Goal: Find specific page/section: Find specific page/section

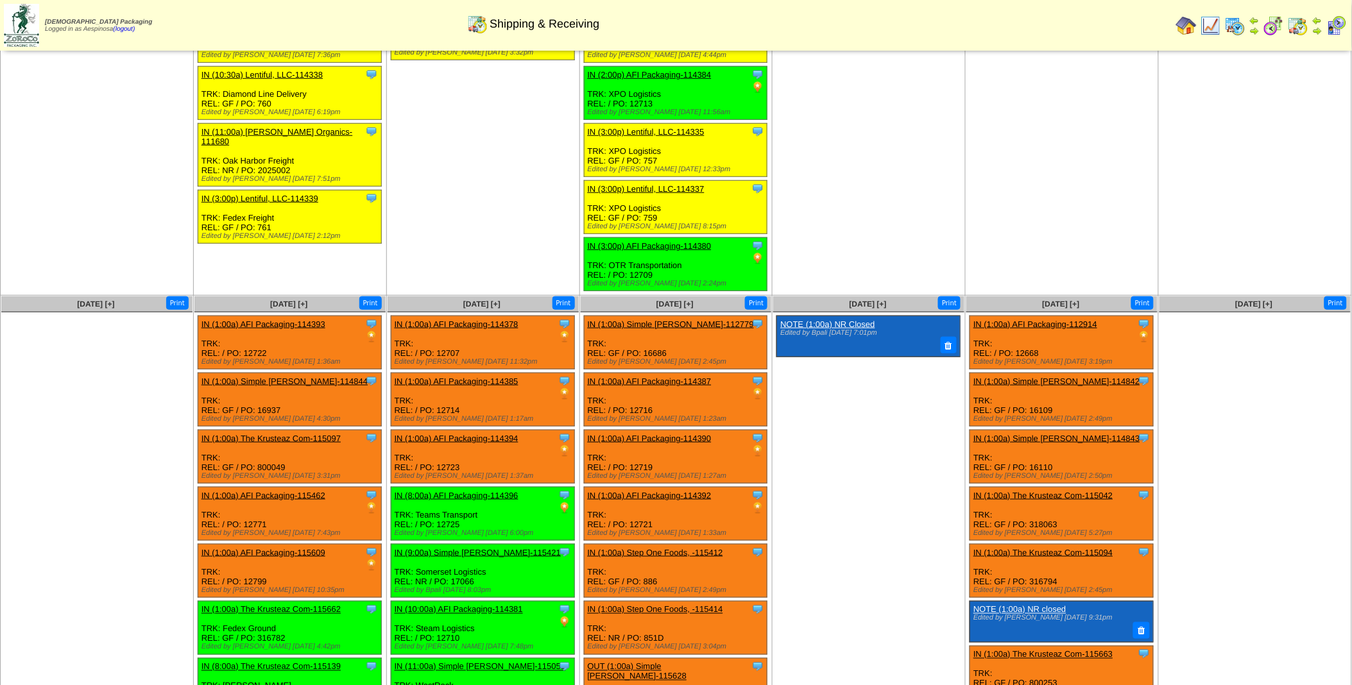
scroll to position [861, 0]
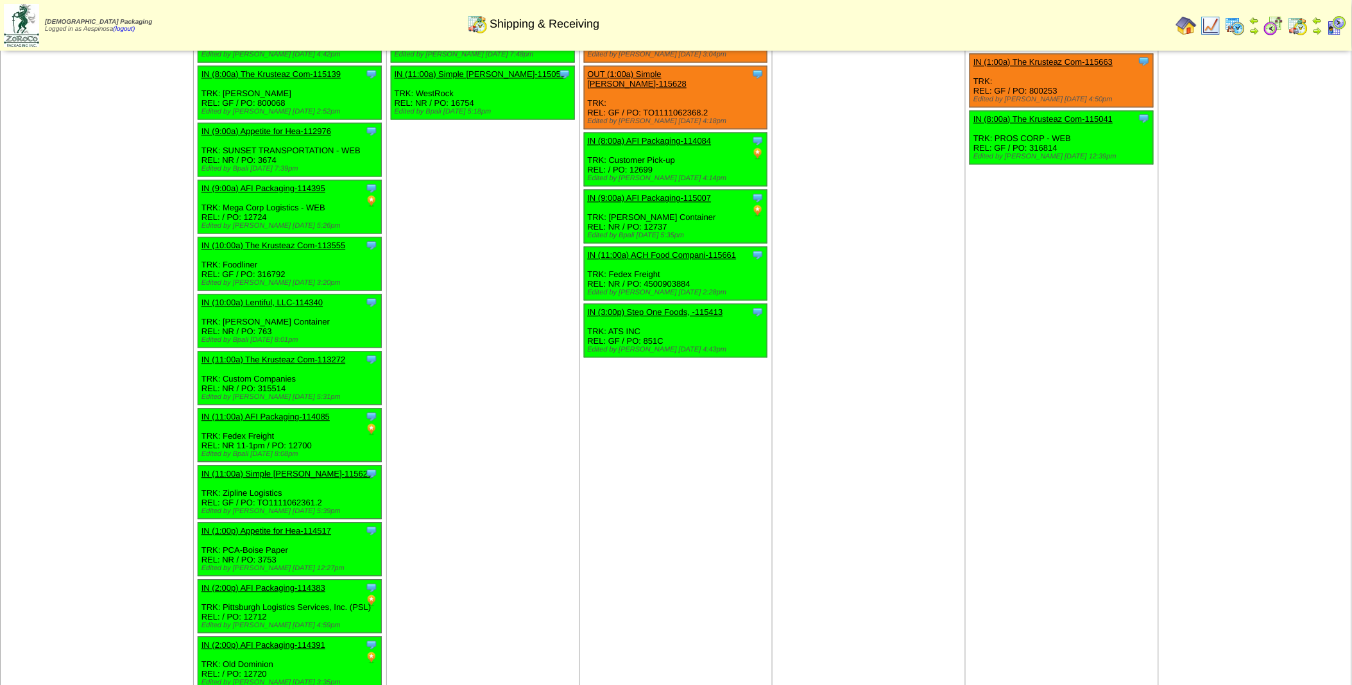
click at [538, 501] on td "Aug 19 [+] Print Clone Item IN (1:00a) AFI Packaging-114378 AFI Packaging Sched…" at bounding box center [482, 200] width 193 height 992
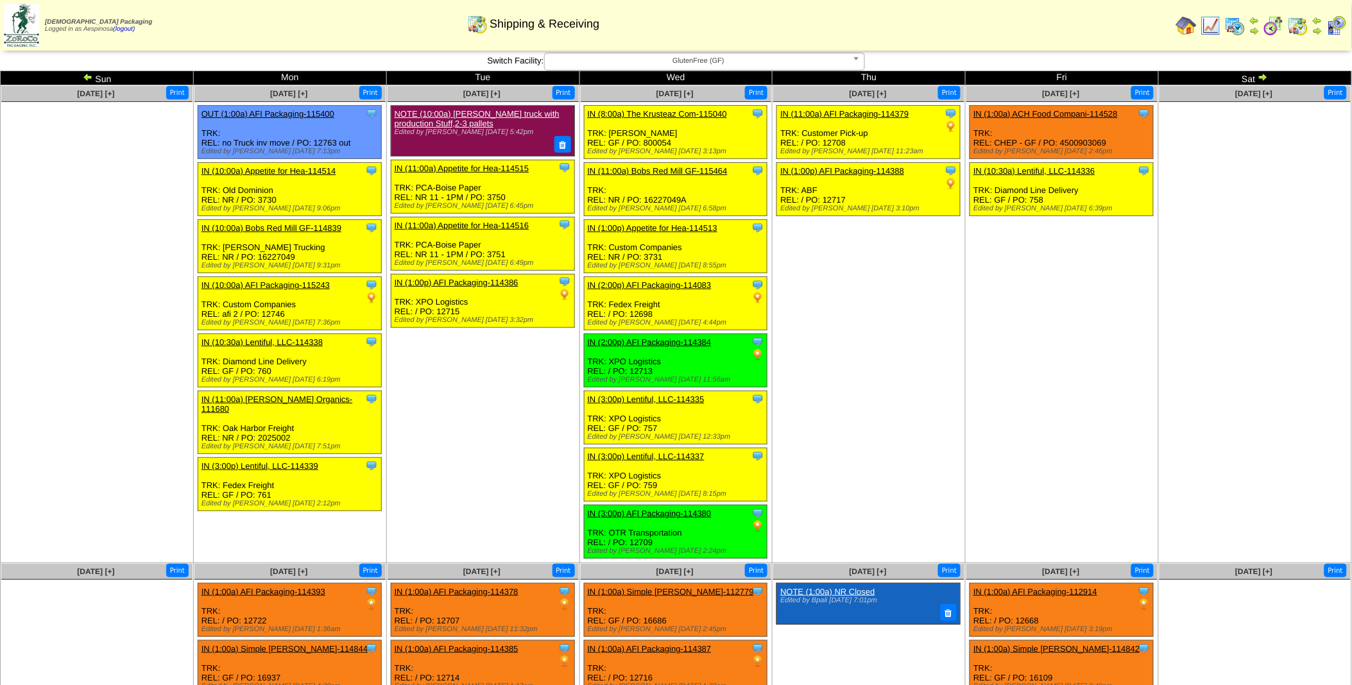
scroll to position [0, 0]
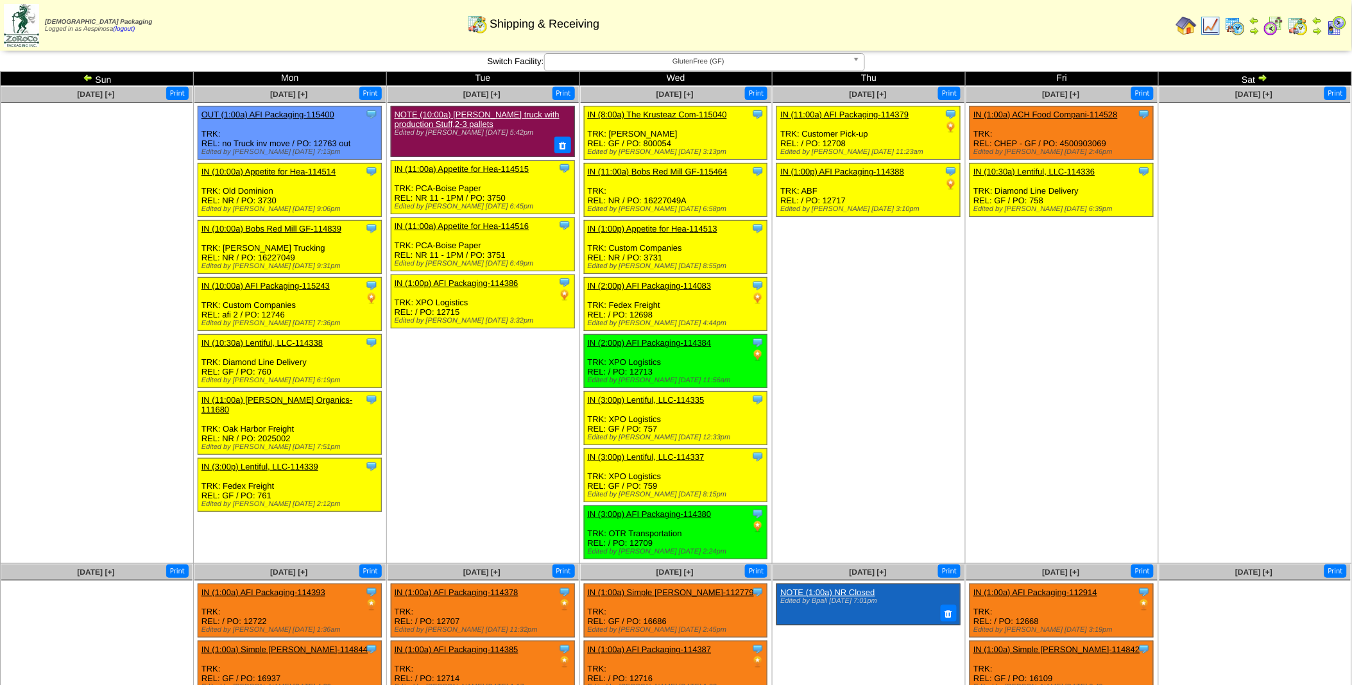
click at [1264, 80] on img at bounding box center [1263, 78] width 10 height 10
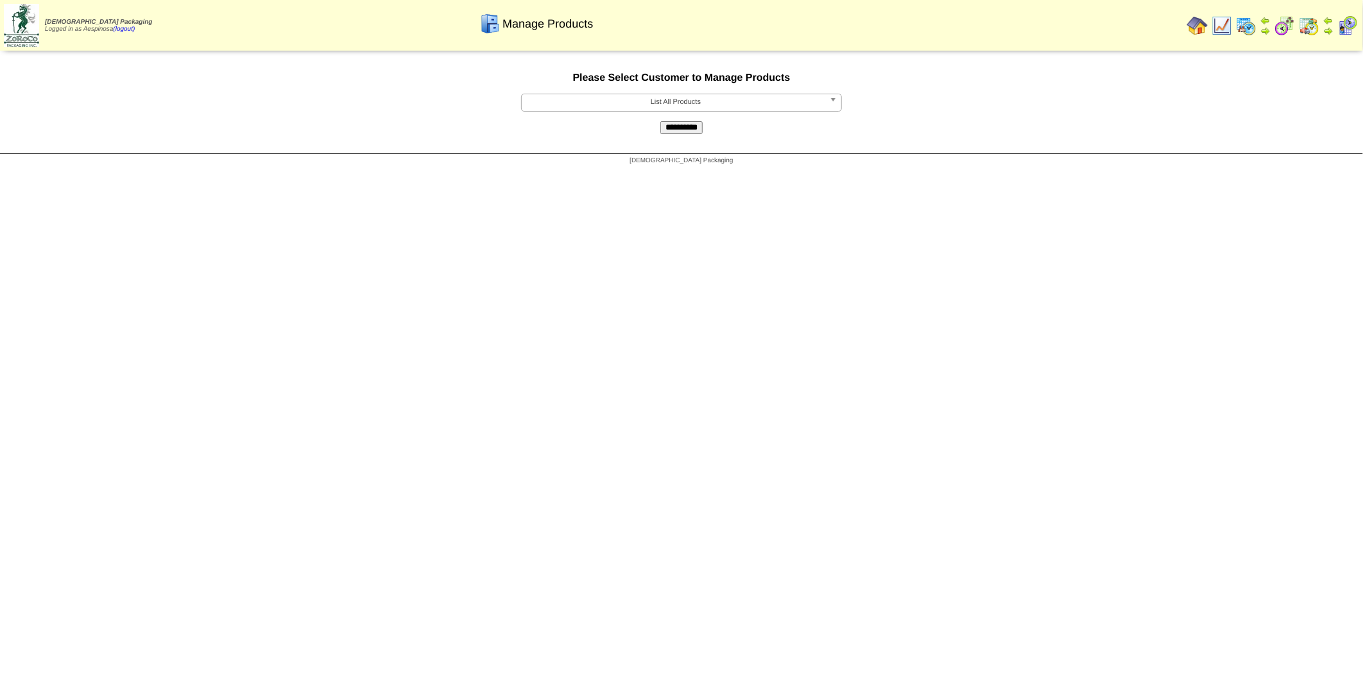
click at [716, 104] on span "List All Products" at bounding box center [676, 101] width 298 height 15
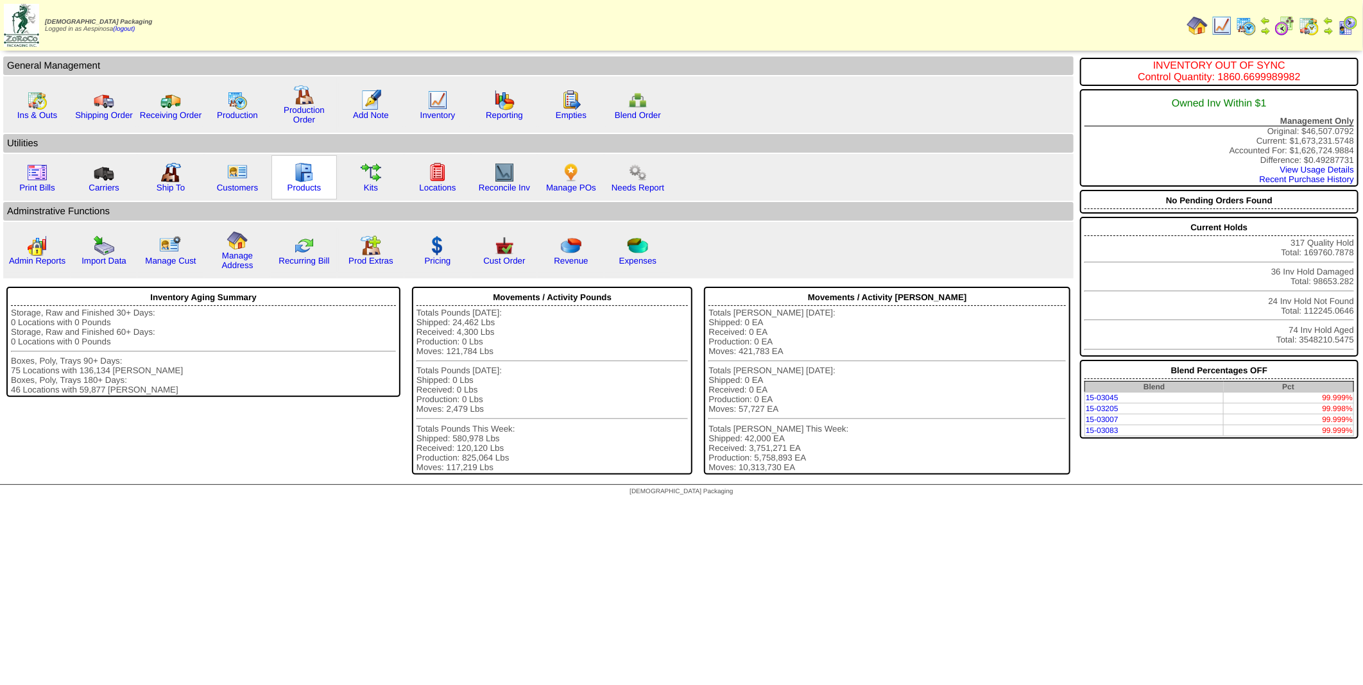
click at [298, 176] on img at bounding box center [304, 172] width 21 height 21
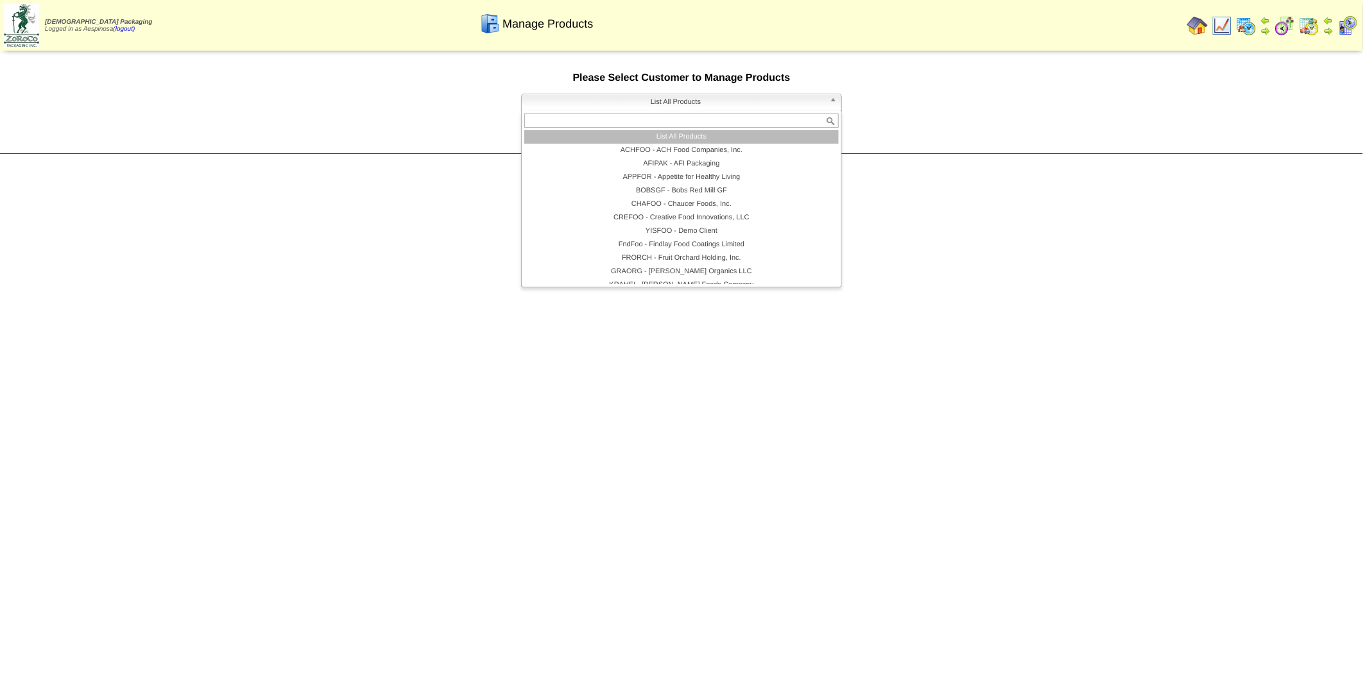
click at [827, 104] on link "List All Products" at bounding box center [681, 103] width 321 height 18
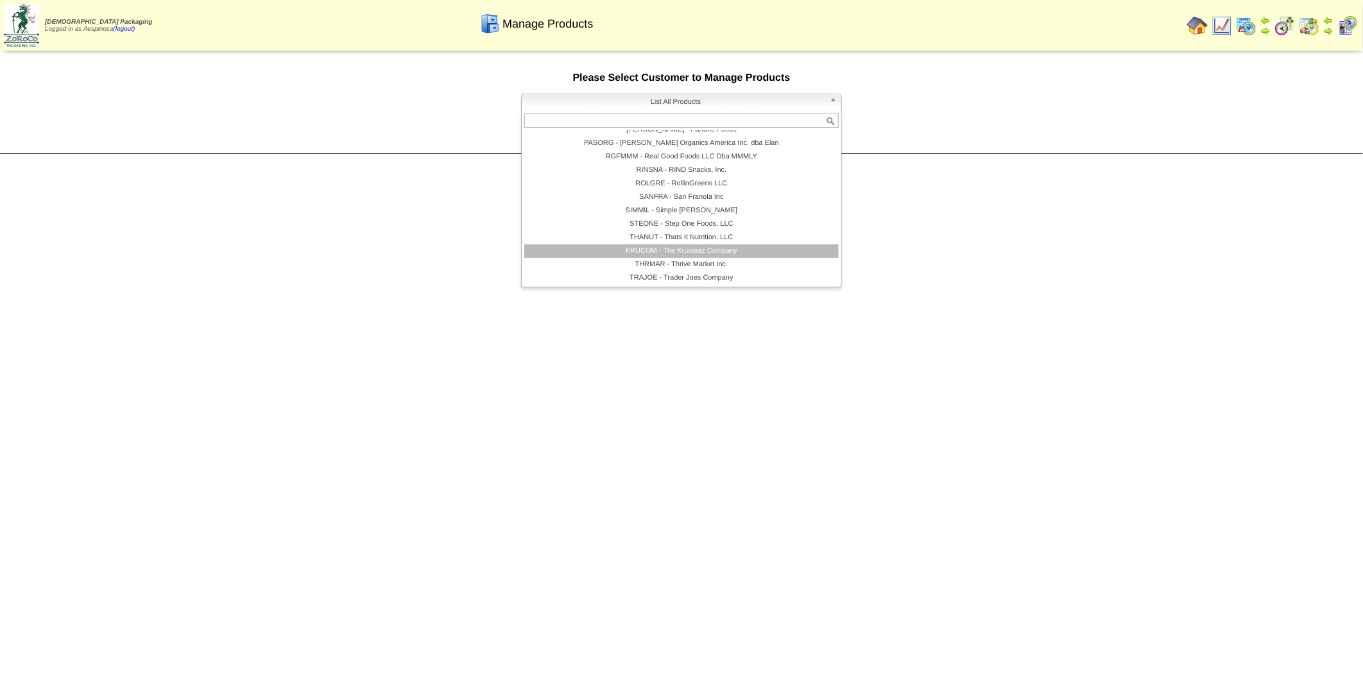
click at [743, 254] on li "KRUCOM - The Krusteaz Company" at bounding box center [681, 251] width 314 height 13
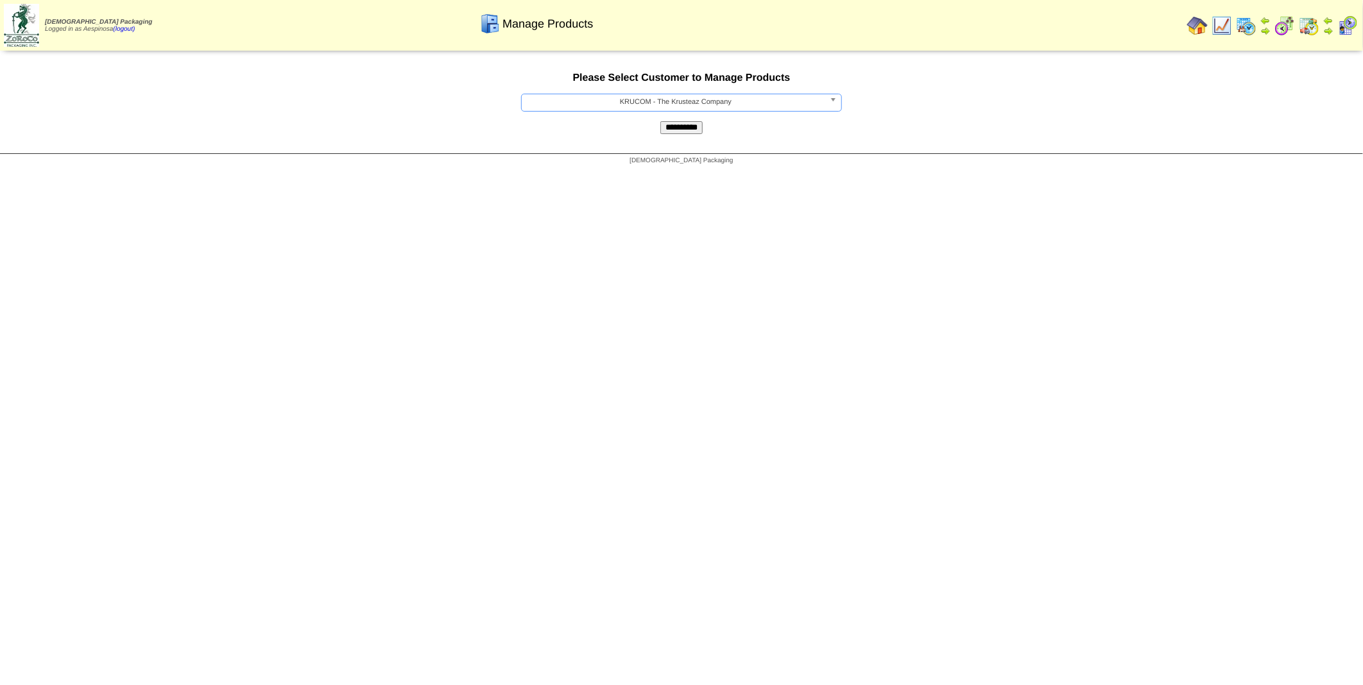
click at [666, 126] on input "**********" at bounding box center [681, 127] width 42 height 13
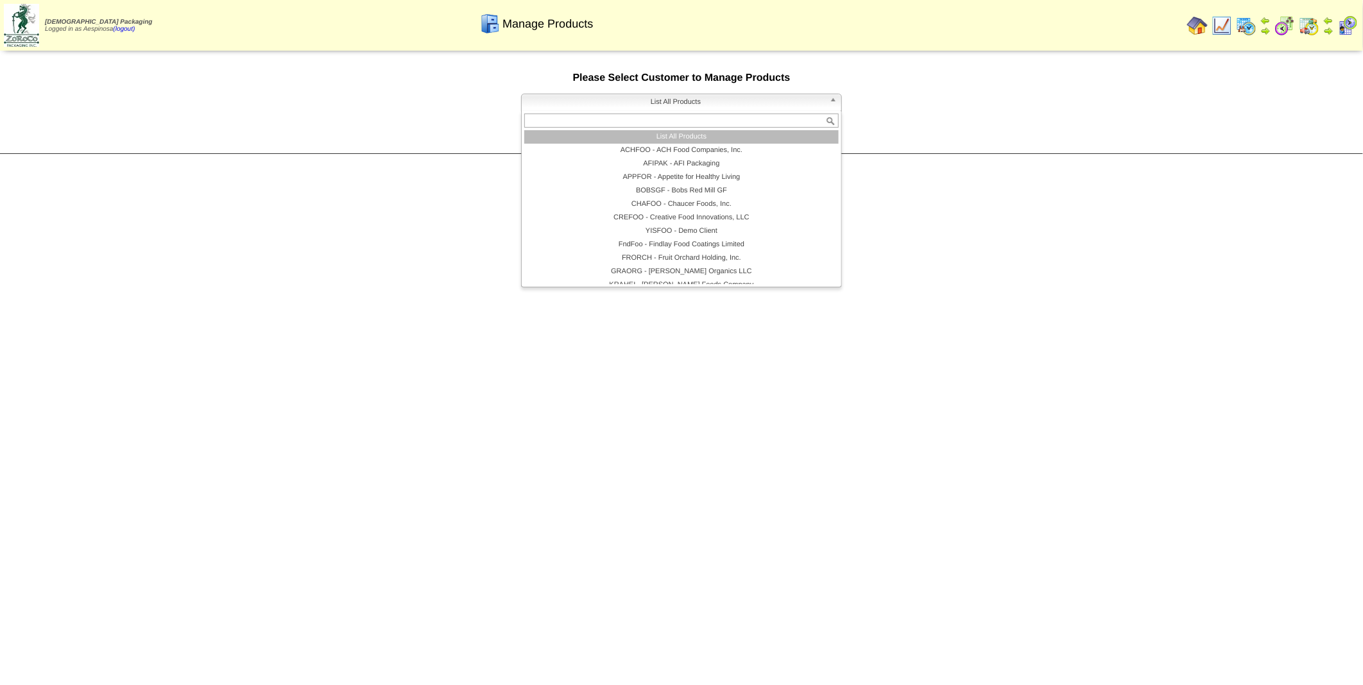
click at [835, 100] on b at bounding box center [836, 102] width 12 height 17
click at [685, 165] on li "AFIPAK - AFI Packaging" at bounding box center [681, 163] width 314 height 13
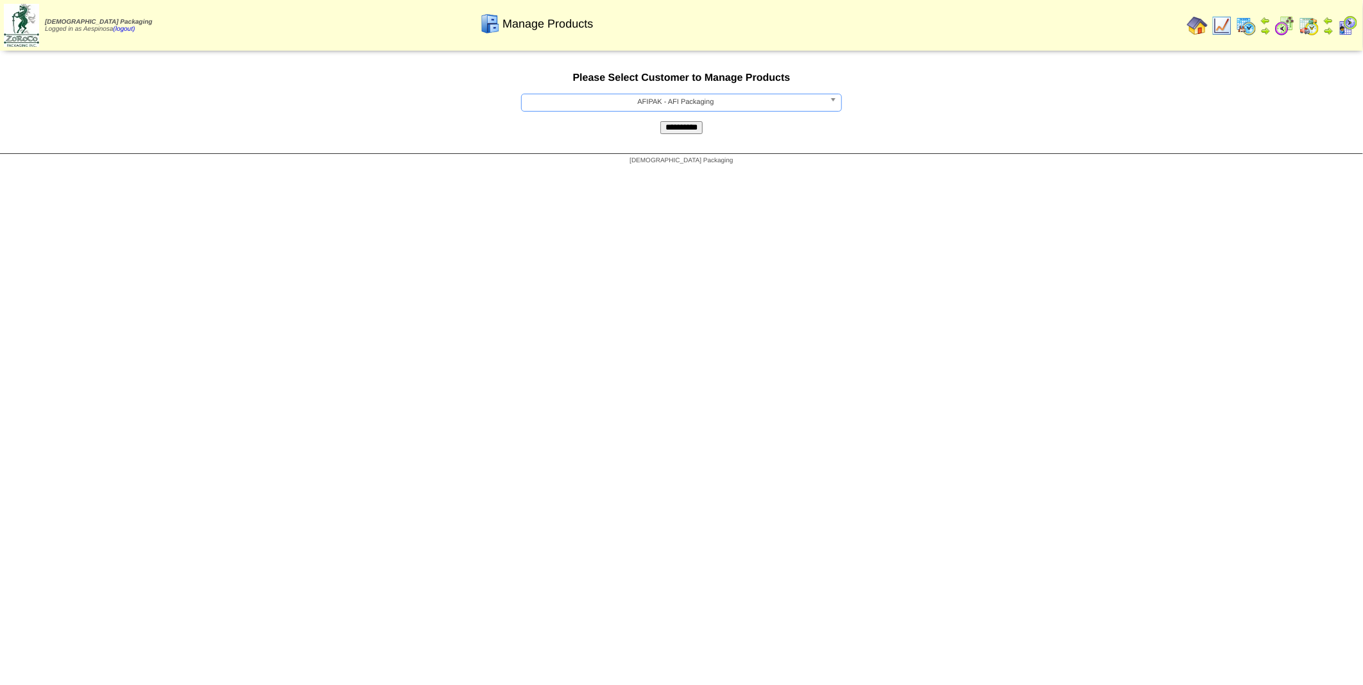
click at [688, 125] on input "**********" at bounding box center [681, 127] width 42 height 13
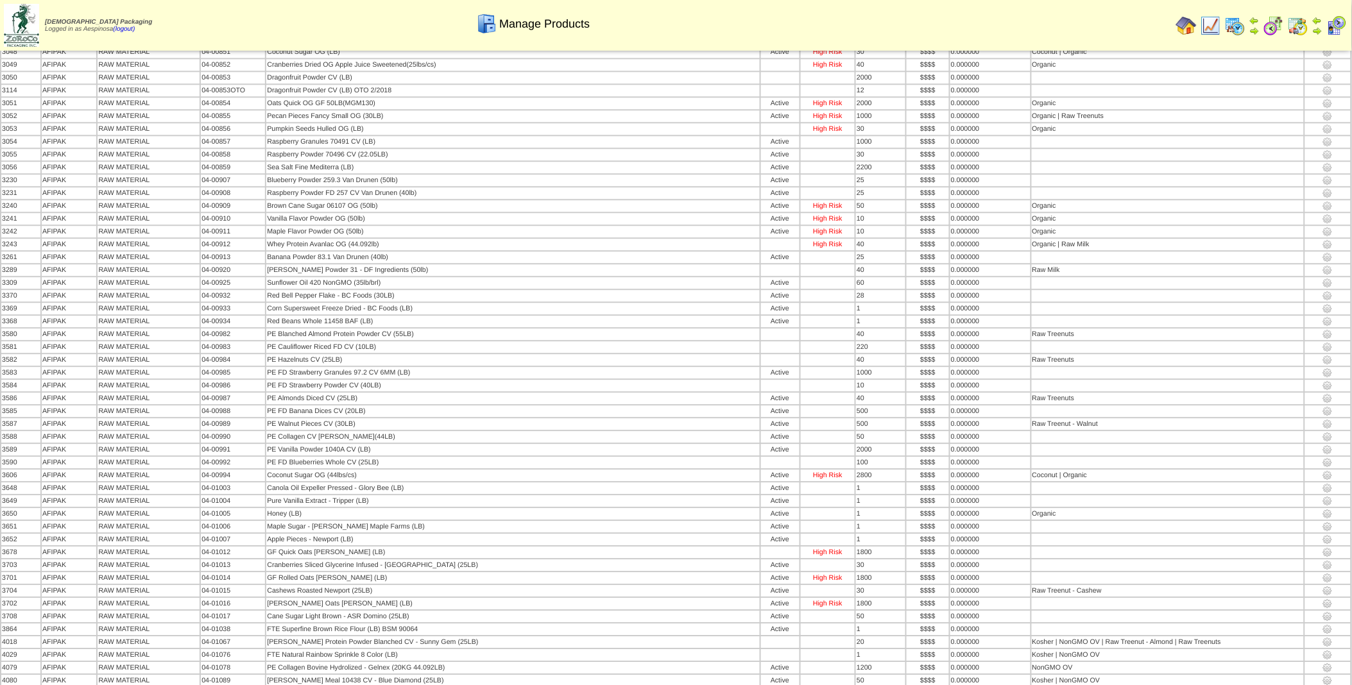
scroll to position [4290, 0]
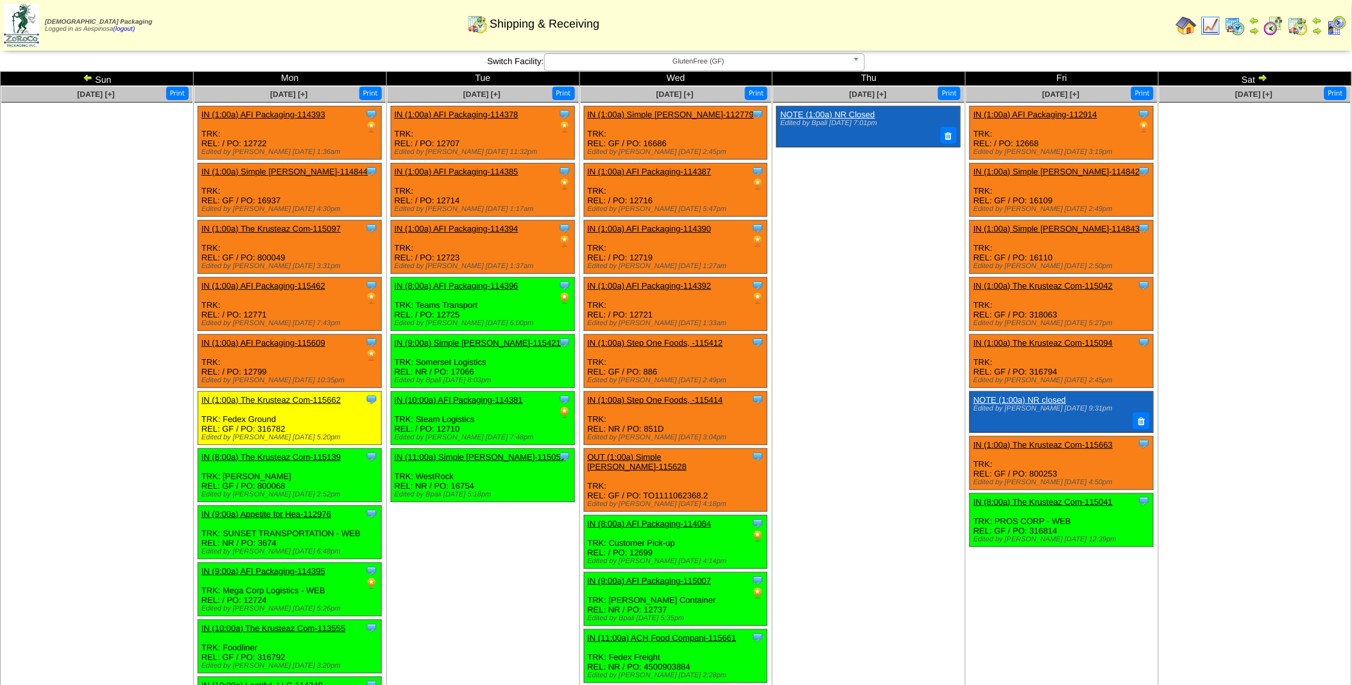
scroll to position [695, 0]
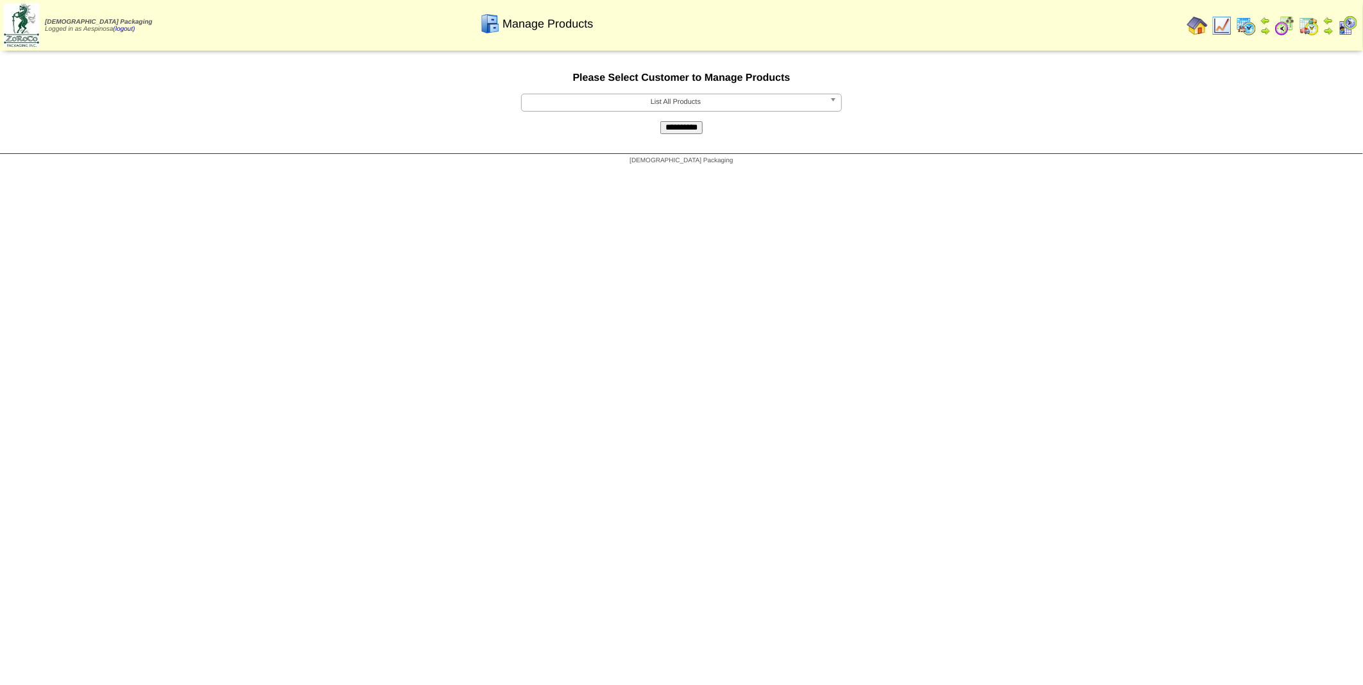
click at [830, 103] on b at bounding box center [836, 102] width 12 height 17
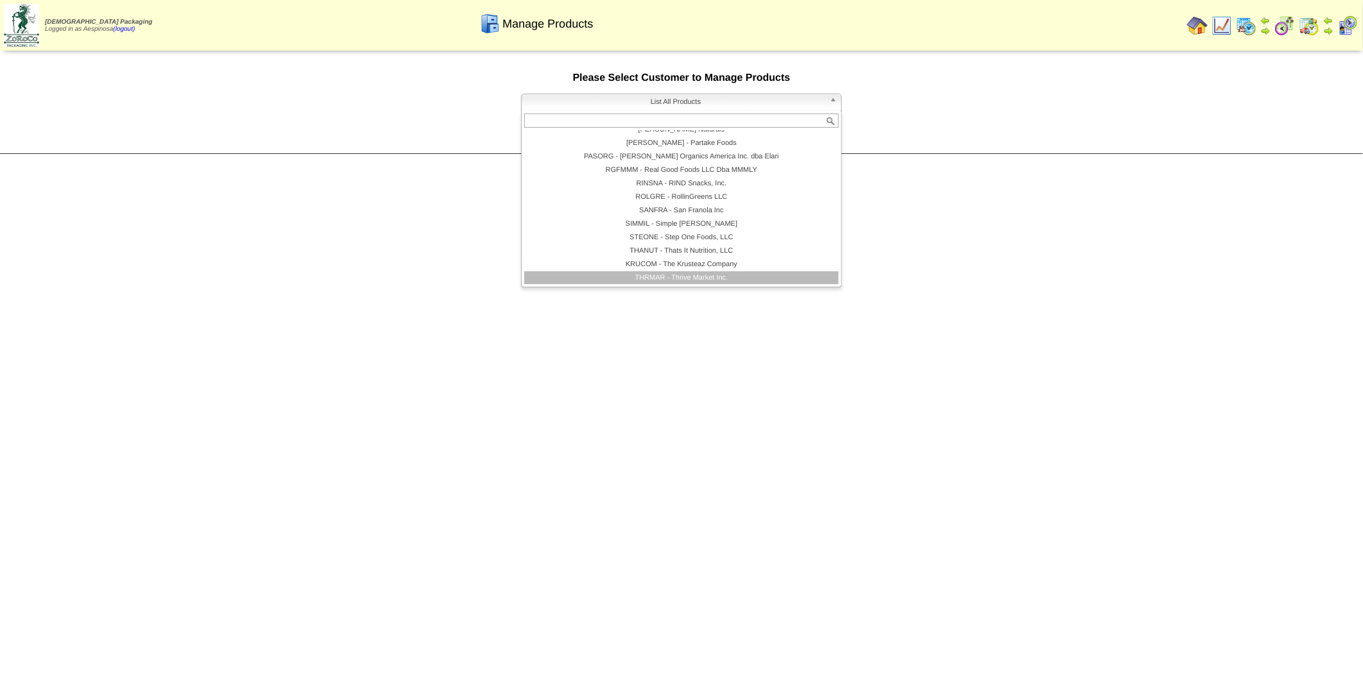
scroll to position [277, 0]
click at [706, 255] on li "KRUCOM - The Krusteaz Company" at bounding box center [681, 251] width 314 height 13
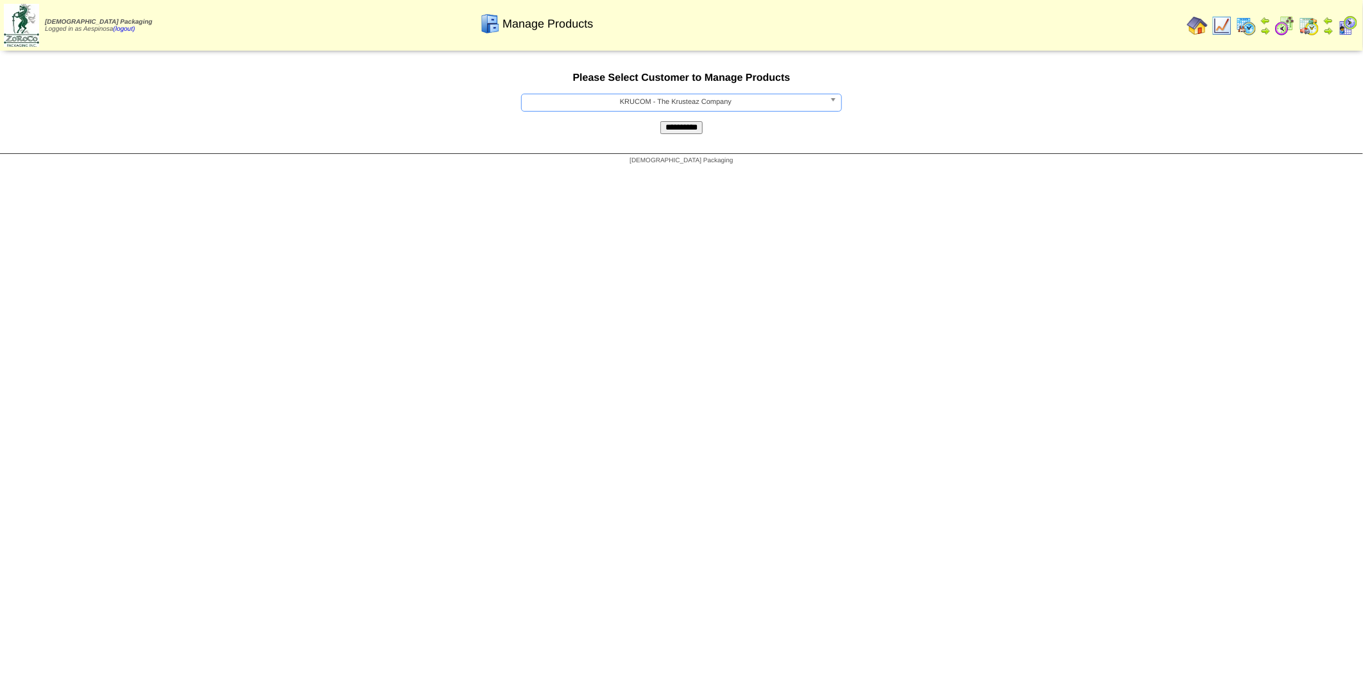
click at [692, 126] on input "**********" at bounding box center [681, 127] width 42 height 13
click at [832, 104] on b at bounding box center [836, 102] width 12 height 17
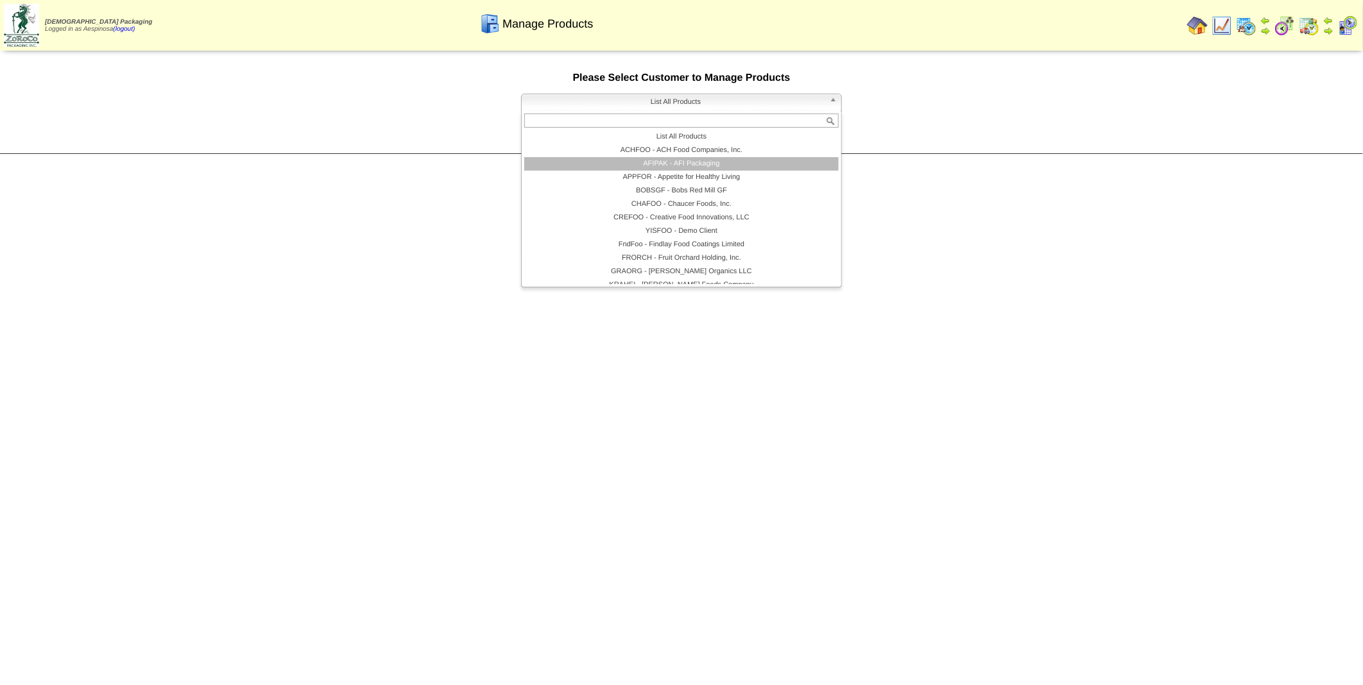
click at [726, 161] on li "AFIPAK - AFI Packaging" at bounding box center [681, 163] width 314 height 13
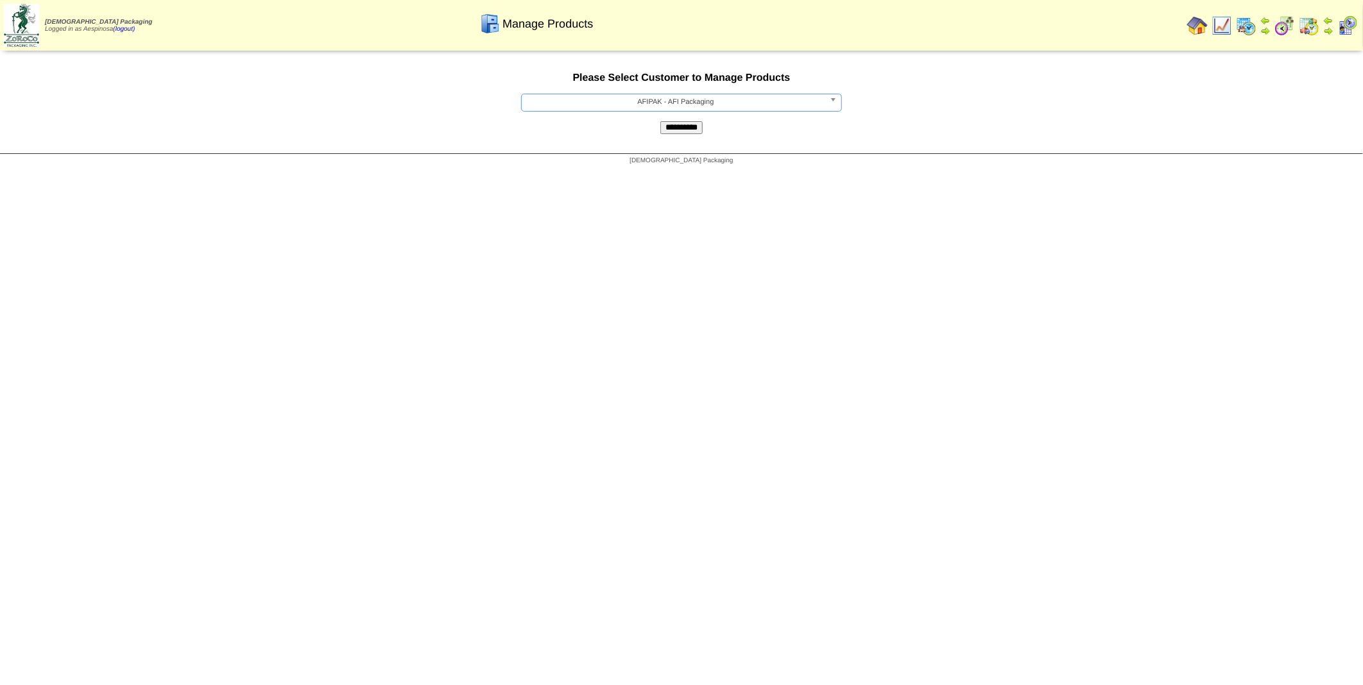
click at [675, 131] on input "**********" at bounding box center [681, 127] width 42 height 13
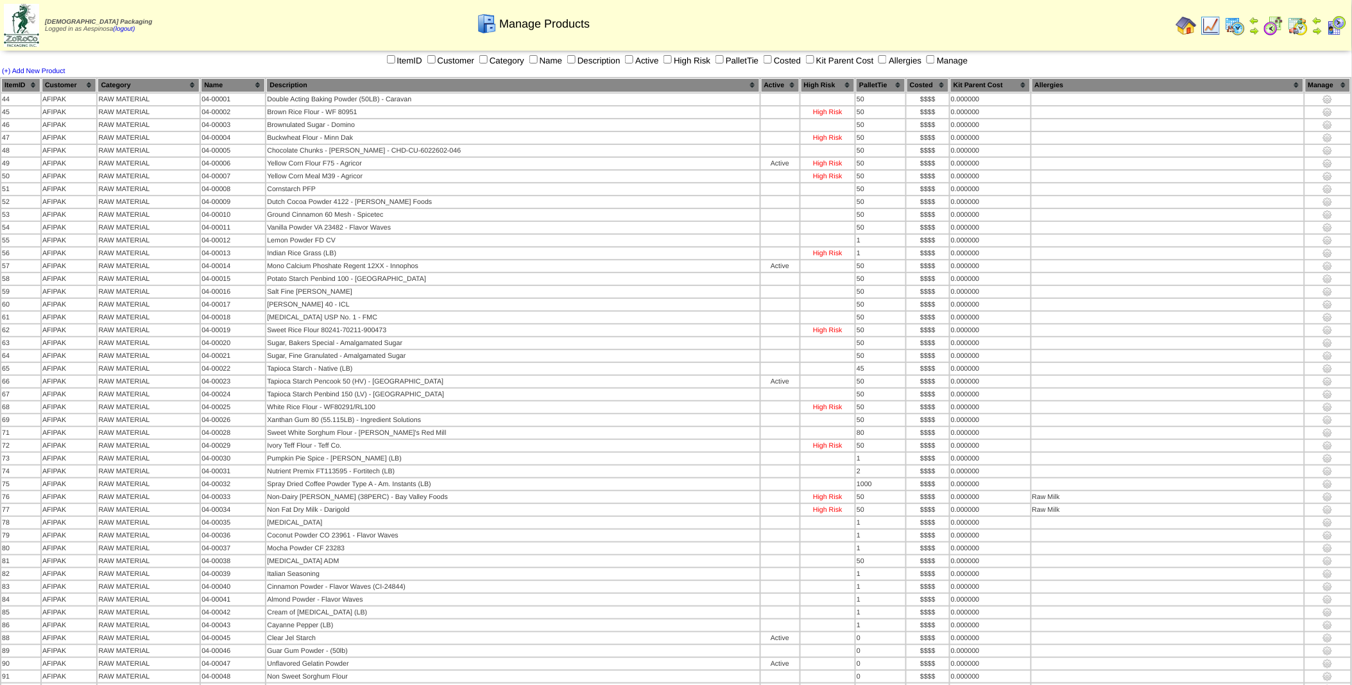
scroll to position [2108, 0]
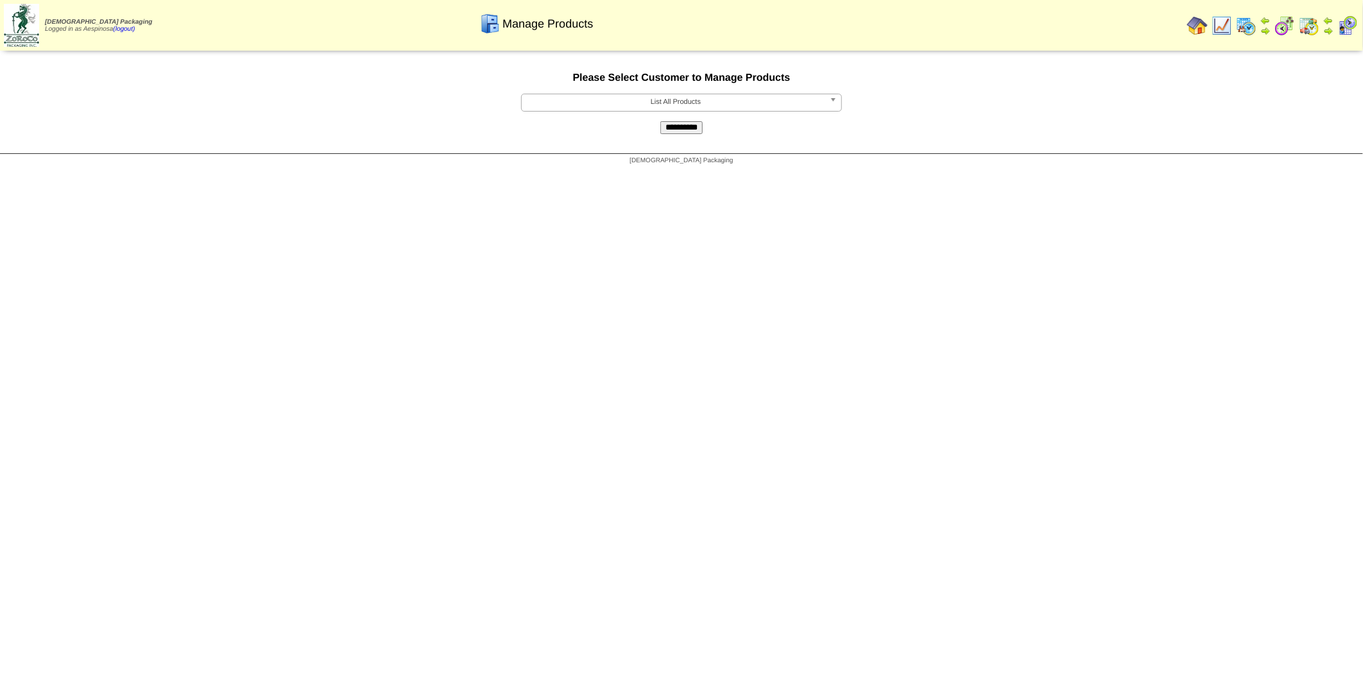
click at [828, 103] on link "List All Products" at bounding box center [681, 103] width 321 height 18
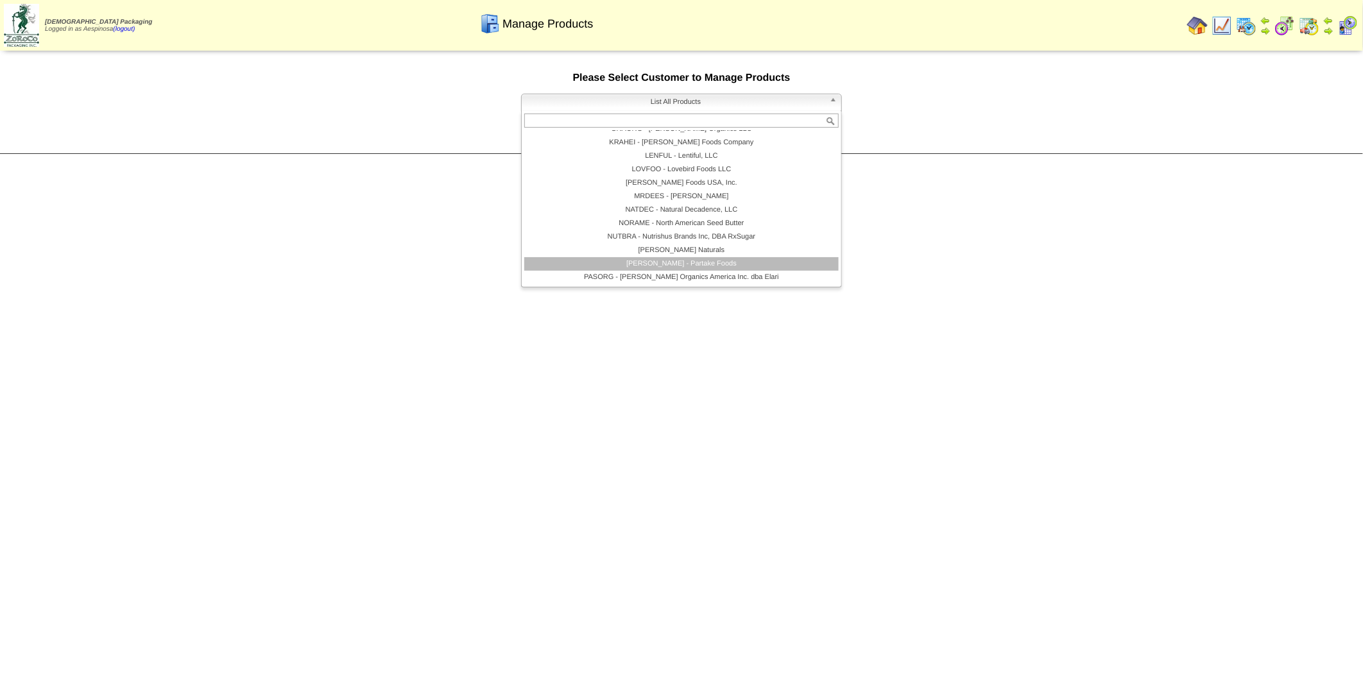
scroll to position [214, 0]
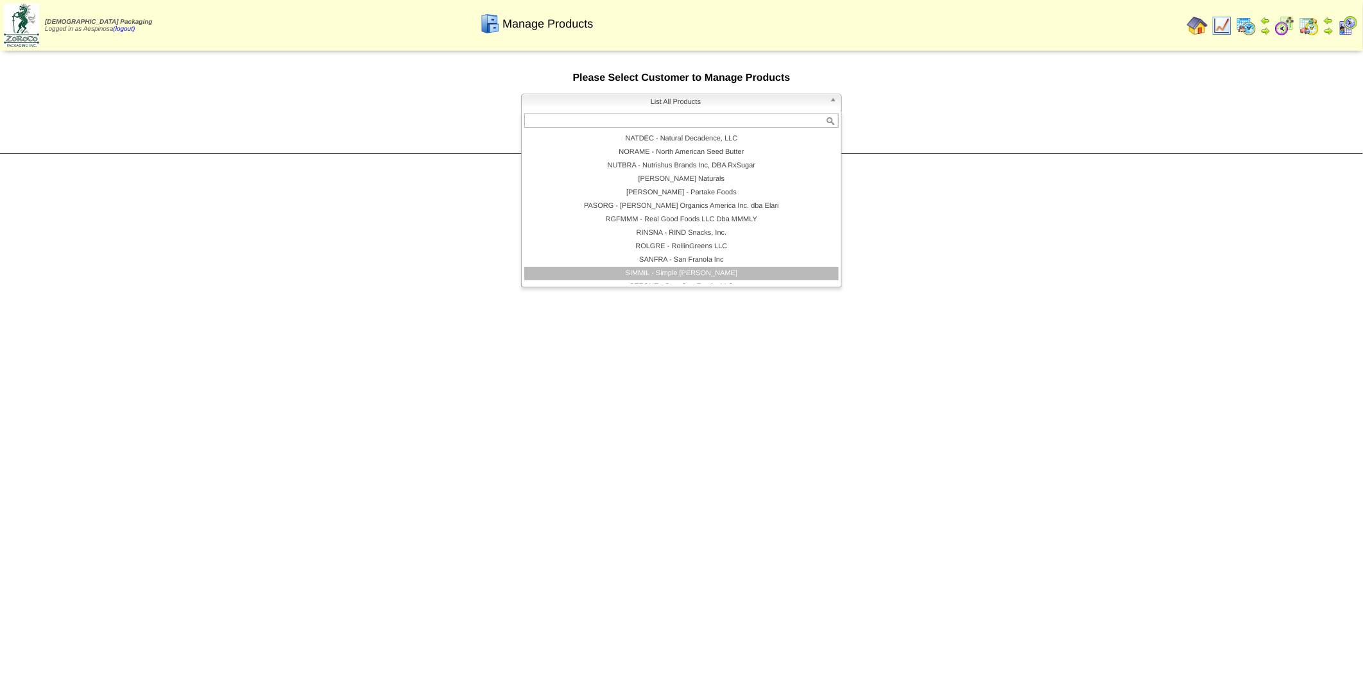
click at [679, 271] on li "SIMMIL - Simple Mills" at bounding box center [681, 273] width 314 height 13
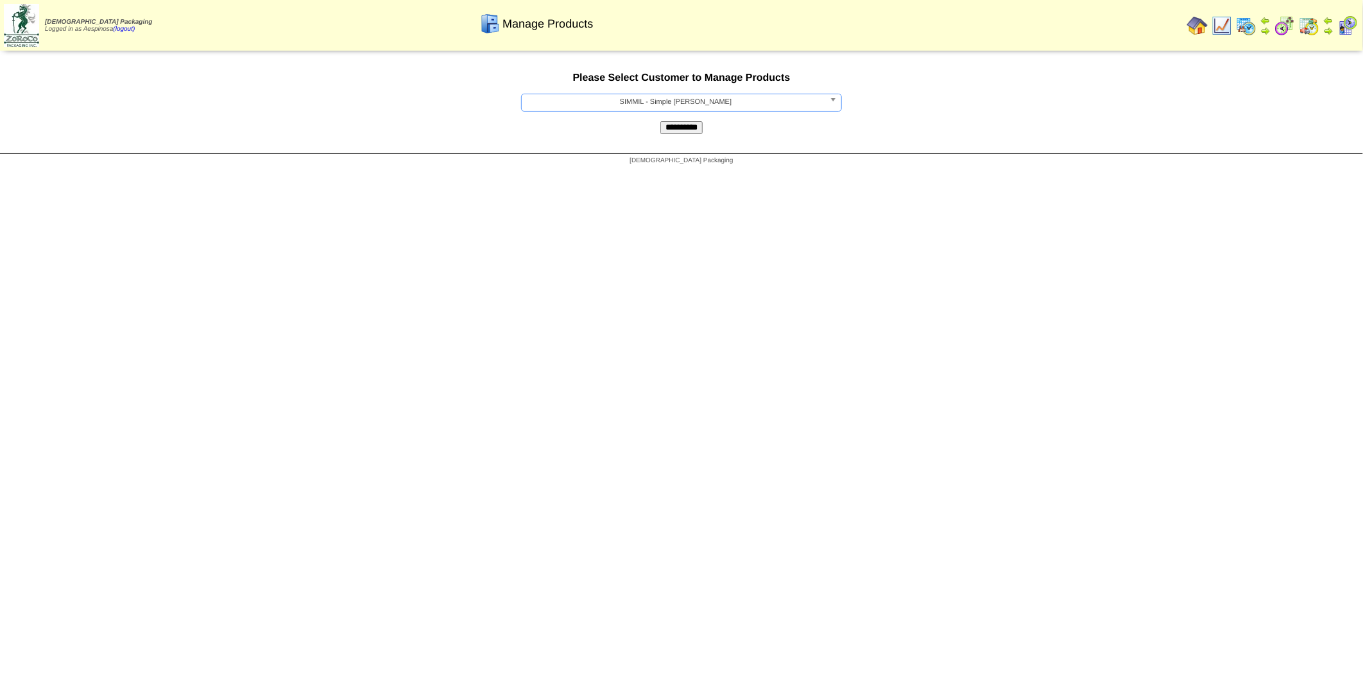
click at [675, 129] on input "**********" at bounding box center [681, 127] width 42 height 13
drag, startPoint x: 832, startPoint y: 103, endPoint x: 821, endPoint y: 108, distance: 11.2
click at [832, 103] on b at bounding box center [836, 102] width 12 height 17
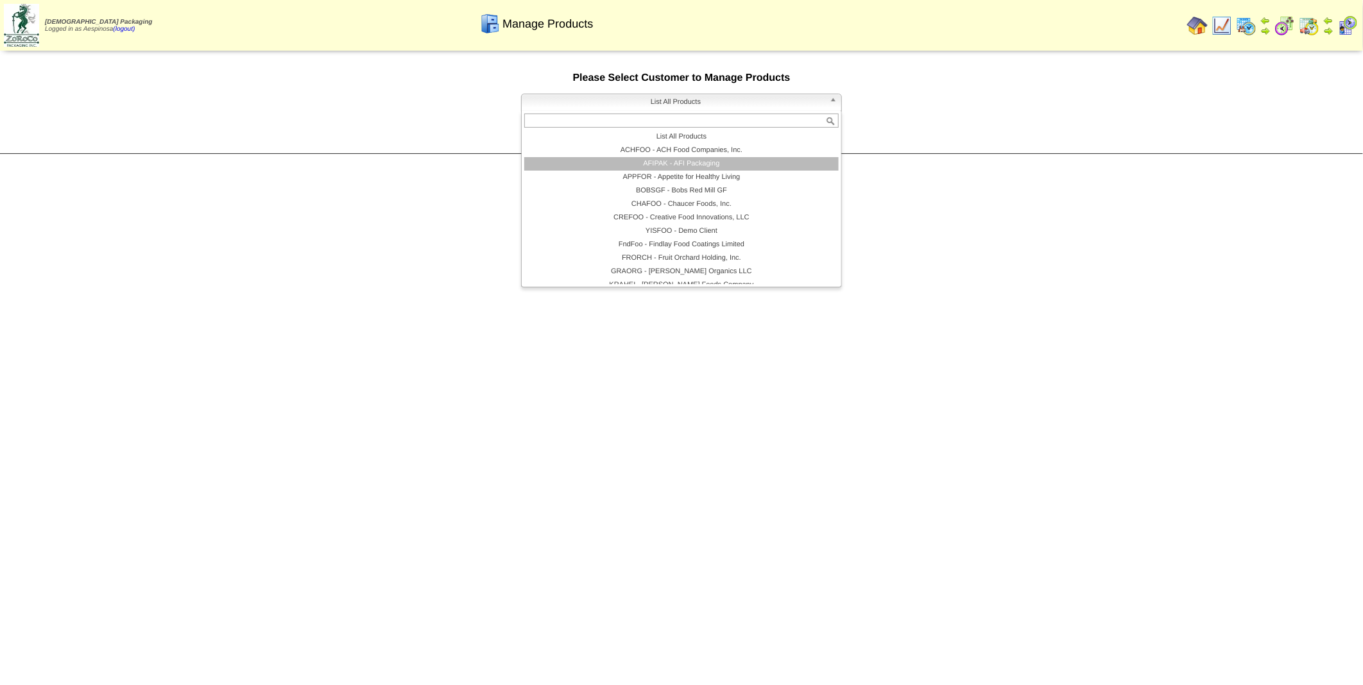
click at [732, 162] on li "AFIPAK - AFI Packaging" at bounding box center [681, 163] width 314 height 13
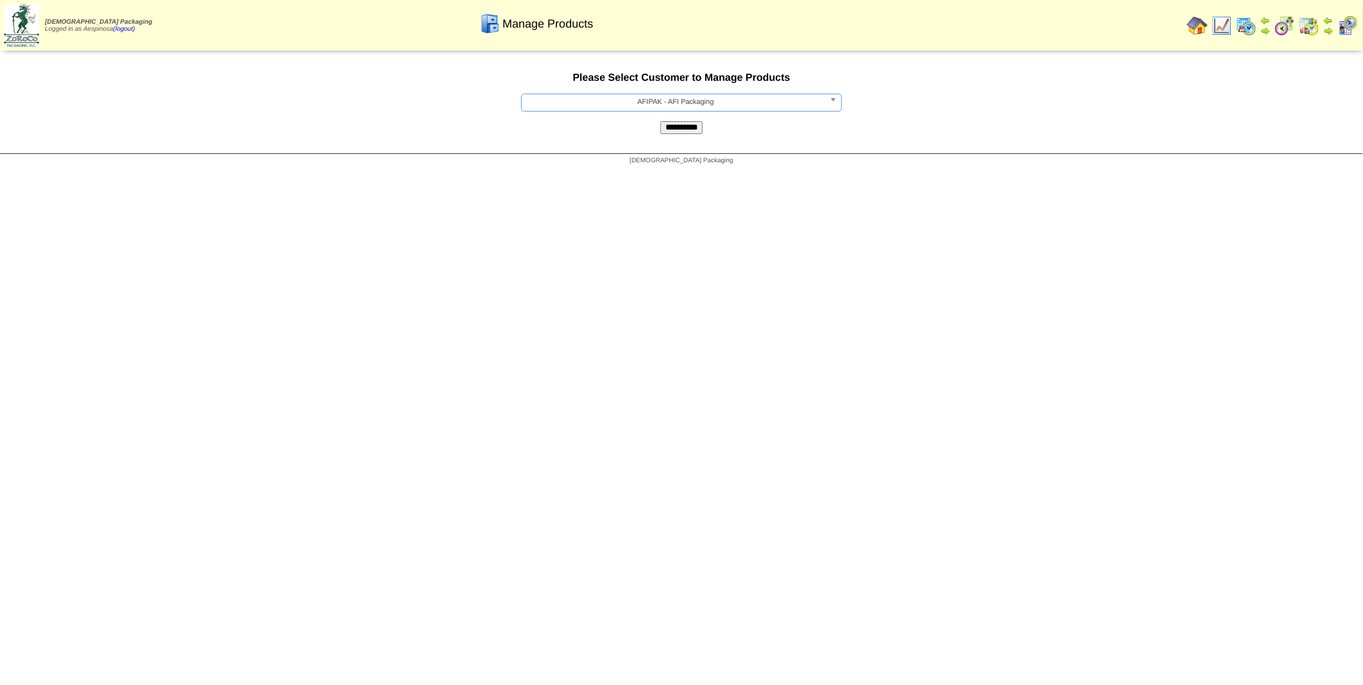
click at [687, 125] on input "**********" at bounding box center [681, 127] width 42 height 13
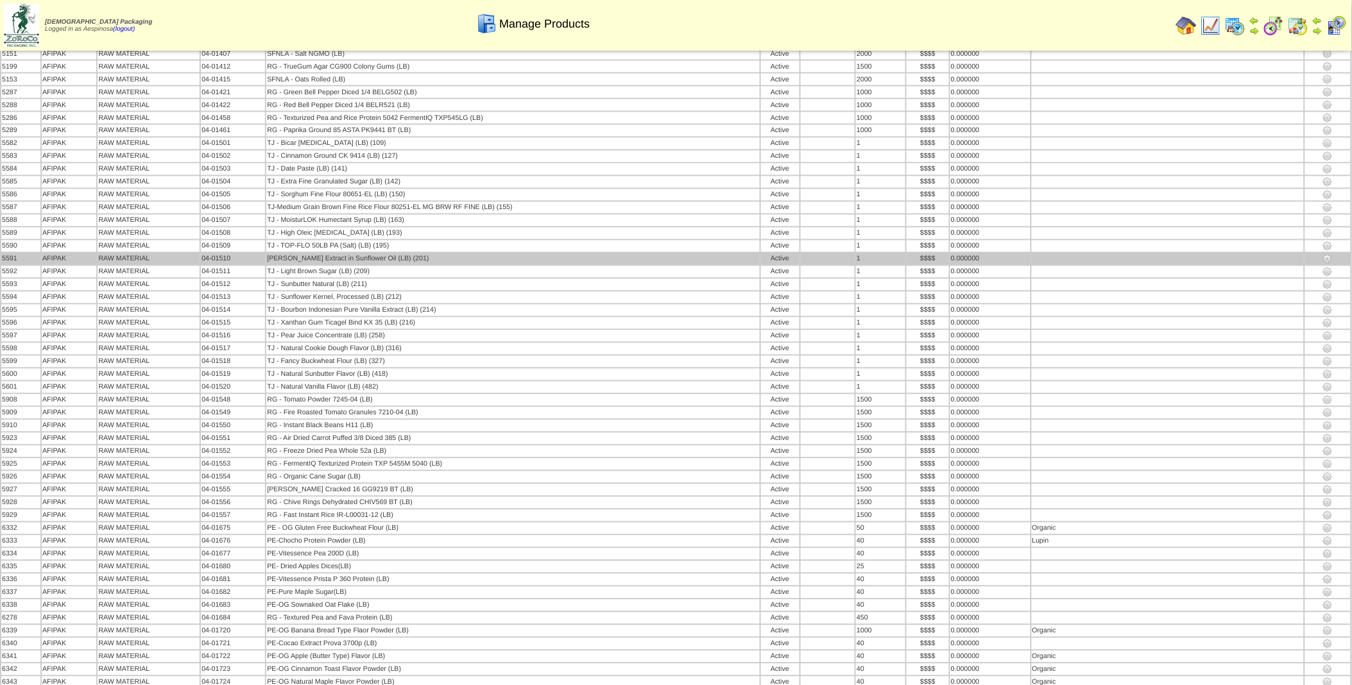
scroll to position [4220, 0]
